Goal: Information Seeking & Learning: Learn about a topic

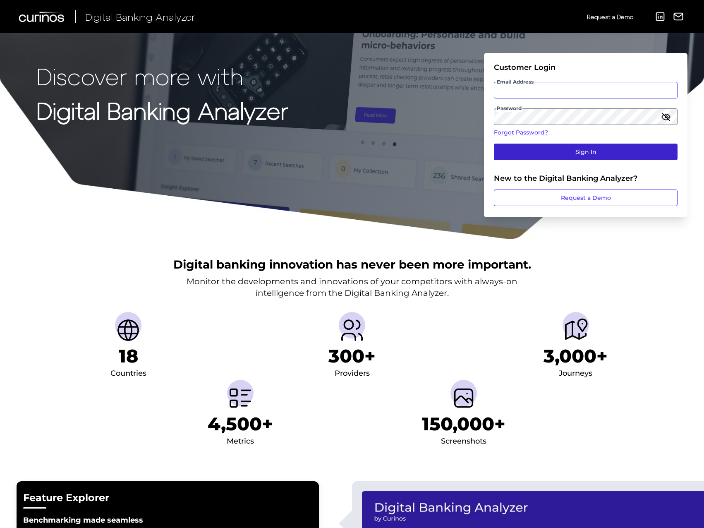
type input "[EMAIL_ADDRESS][PERSON_NAME][DOMAIN_NAME]"
click at [550, 157] on button "Sign In" at bounding box center [586, 152] width 184 height 17
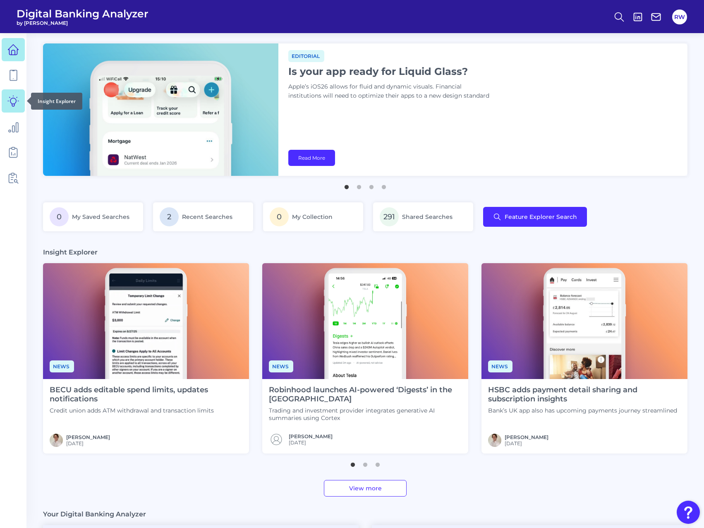
click at [11, 104] on icon at bounding box center [13, 101] width 12 height 12
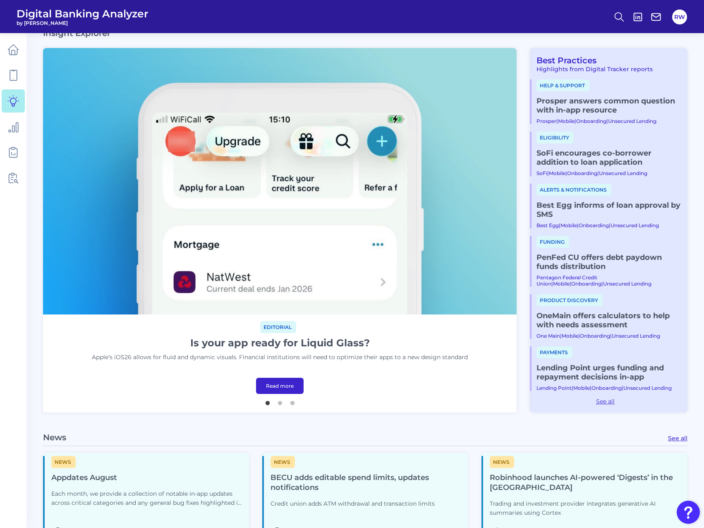
scroll to position [41, 0]
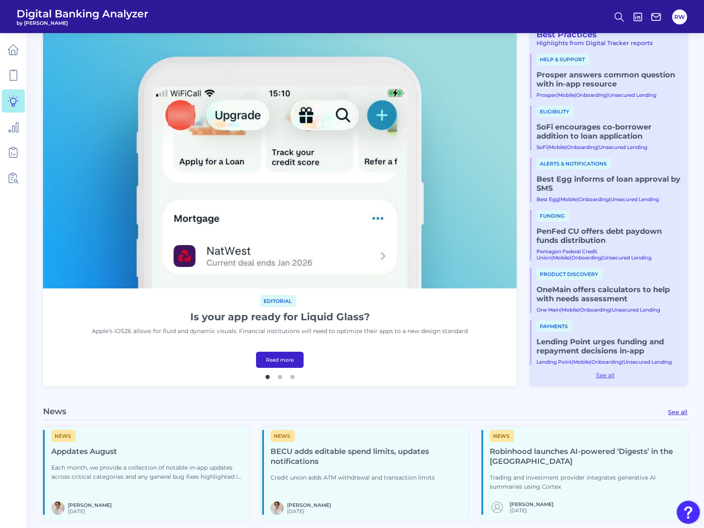
click at [281, 360] on link "Read more" at bounding box center [280, 360] width 48 height 16
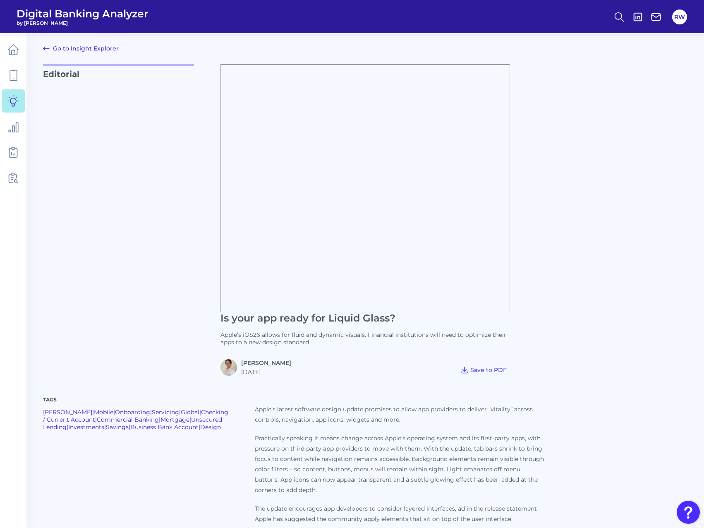
click at [158, 254] on p "Editorial" at bounding box center [118, 219] width 151 height 311
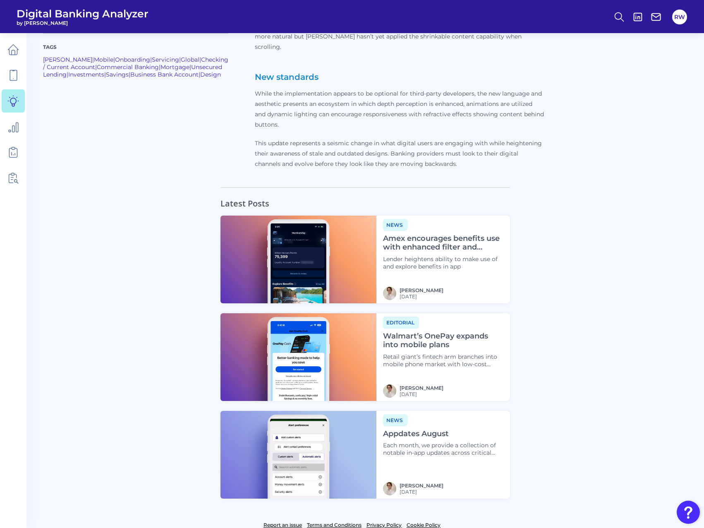
scroll to position [695, 0]
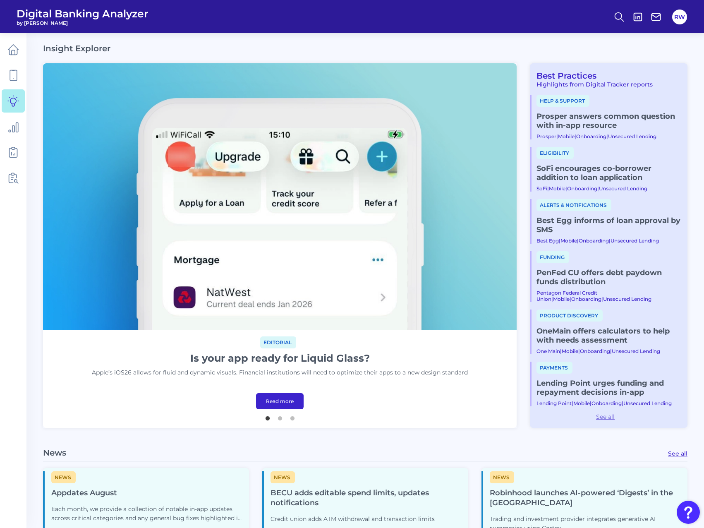
click at [602, 418] on link "See all" at bounding box center [605, 416] width 151 height 7
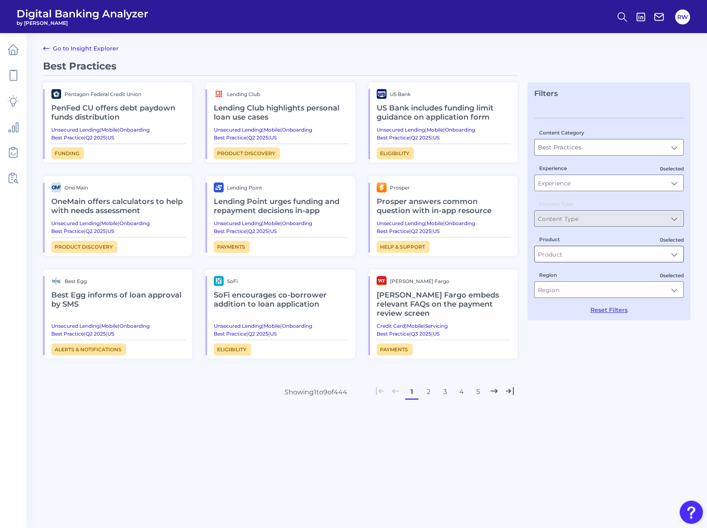
click at [615, 256] on input "Product" at bounding box center [609, 254] width 149 height 16
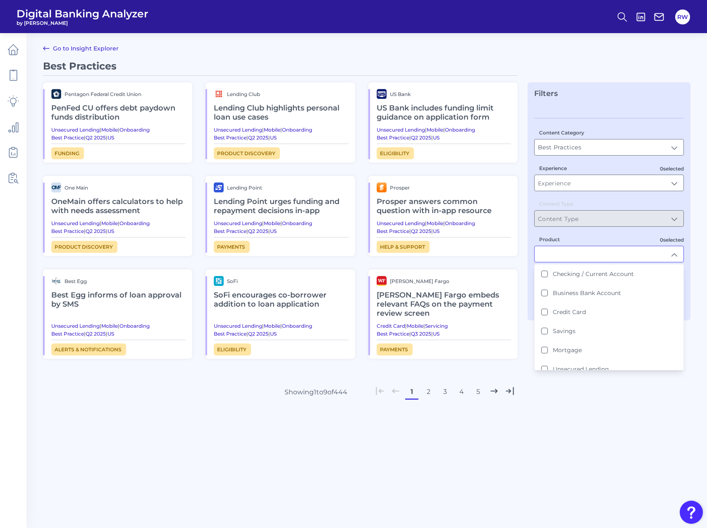
click at [615, 256] on input "Product" at bounding box center [609, 254] width 149 height 16
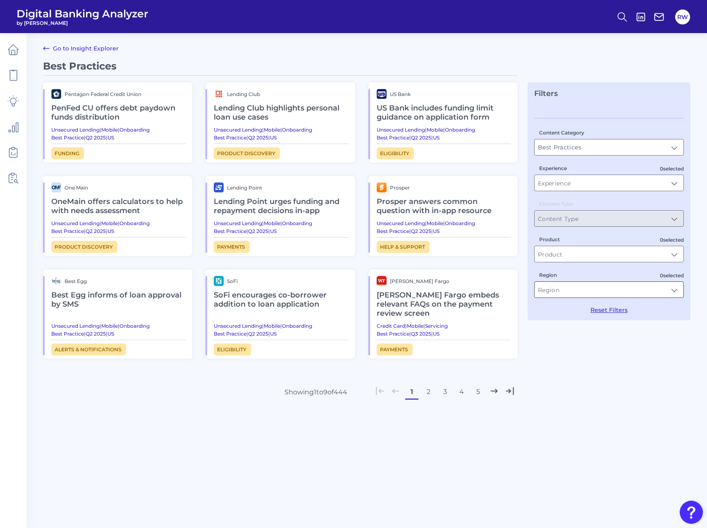
click at [621, 292] on input "Region" at bounding box center [609, 290] width 149 height 16
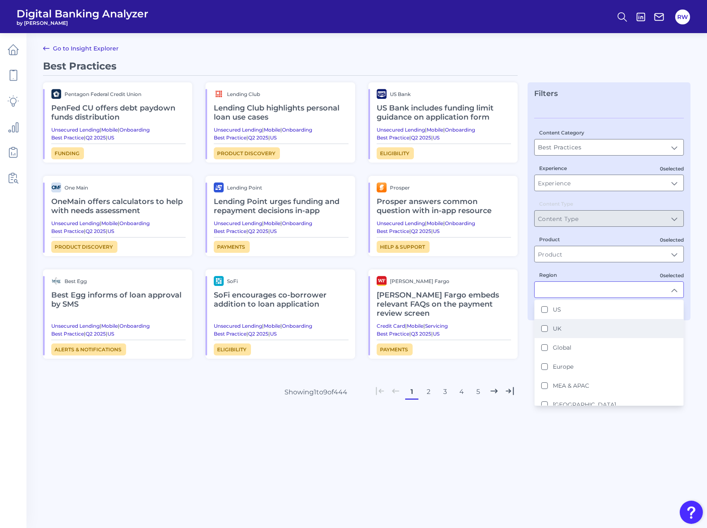
click at [591, 330] on li "UK" at bounding box center [609, 328] width 149 height 19
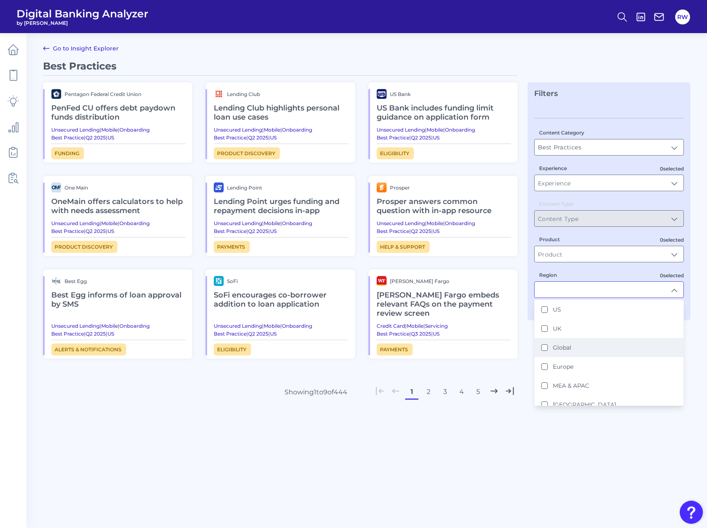
type input "UK"
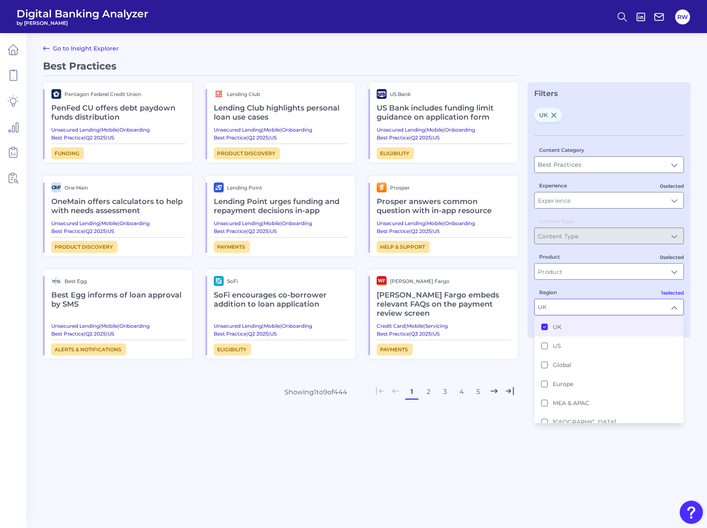
click at [500, 430] on div "Best Practices Pentagon Federal Credit Union PenFed CU offers debt paydown fund…" at bounding box center [280, 259] width 475 height 398
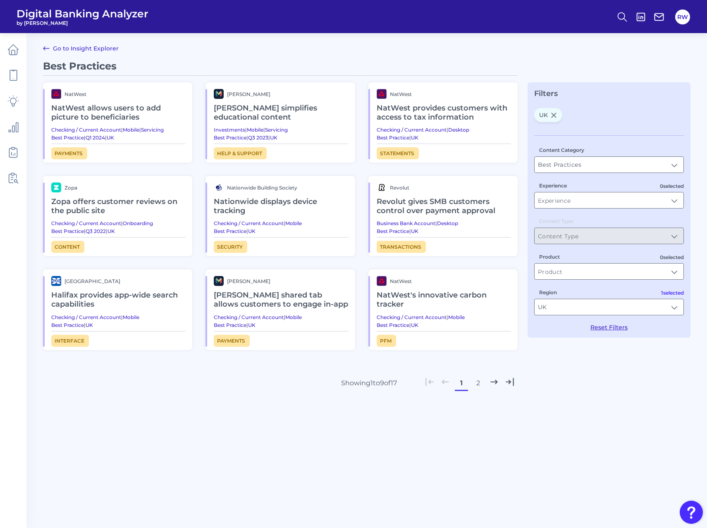
click at [477, 385] on button "2" at bounding box center [478, 382] width 13 height 13
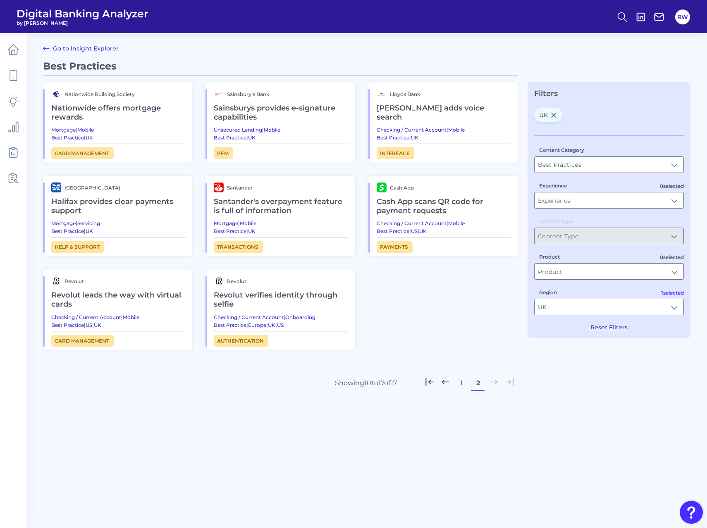
click at [459, 382] on button "1" at bounding box center [461, 382] width 13 height 13
